Goal: Task Accomplishment & Management: Manage account settings

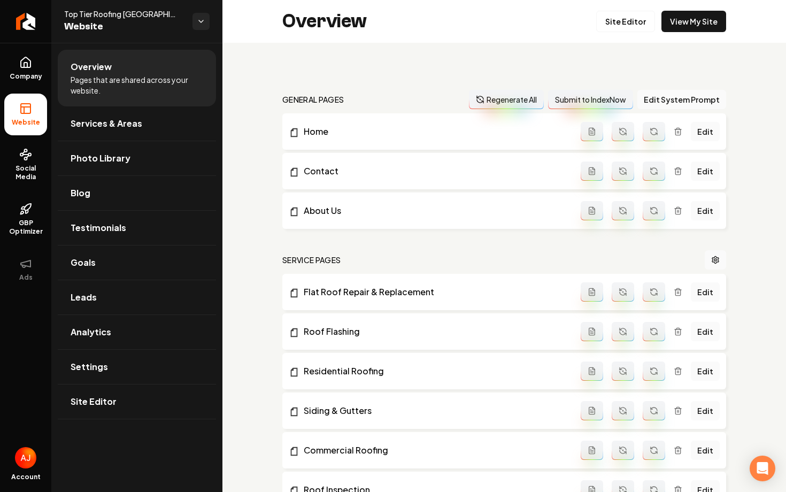
scroll to position [594, 0]
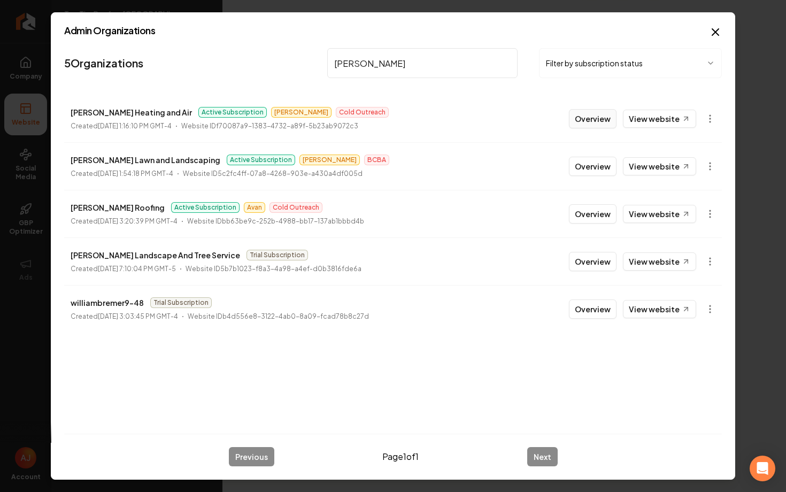
type input "[PERSON_NAME]"
click at [572, 123] on button "Overview" at bounding box center [593, 118] width 48 height 19
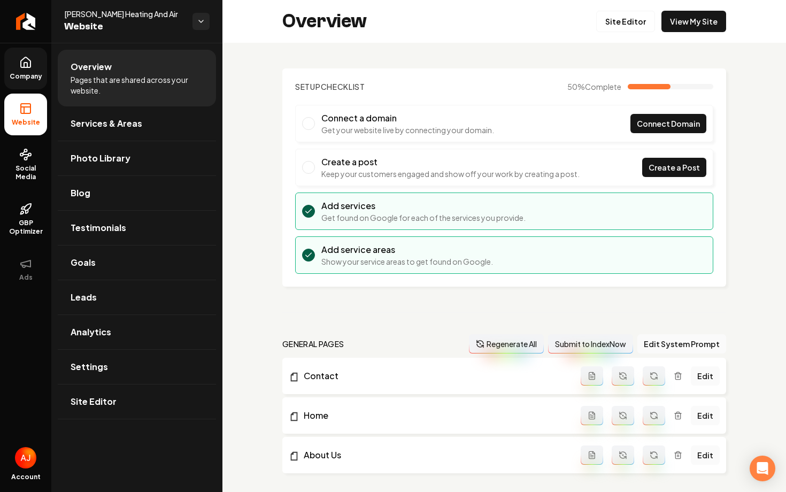
click at [13, 69] on link "Company" at bounding box center [25, 69] width 43 height 42
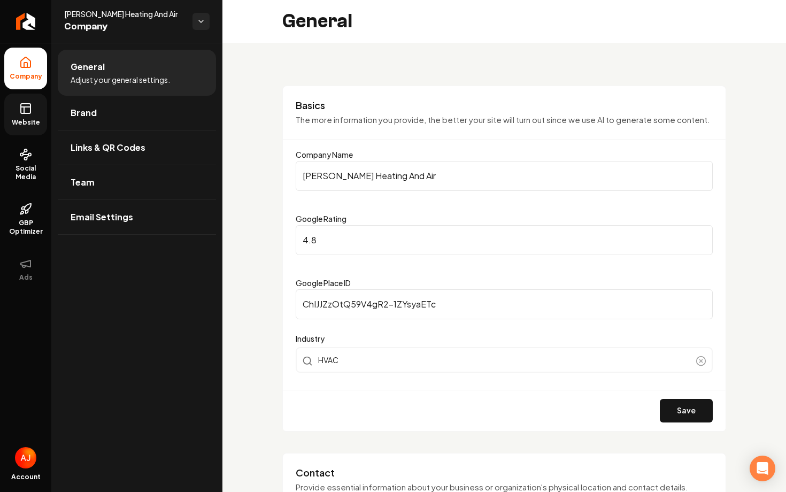
click at [23, 109] on icon at bounding box center [25, 108] width 13 height 13
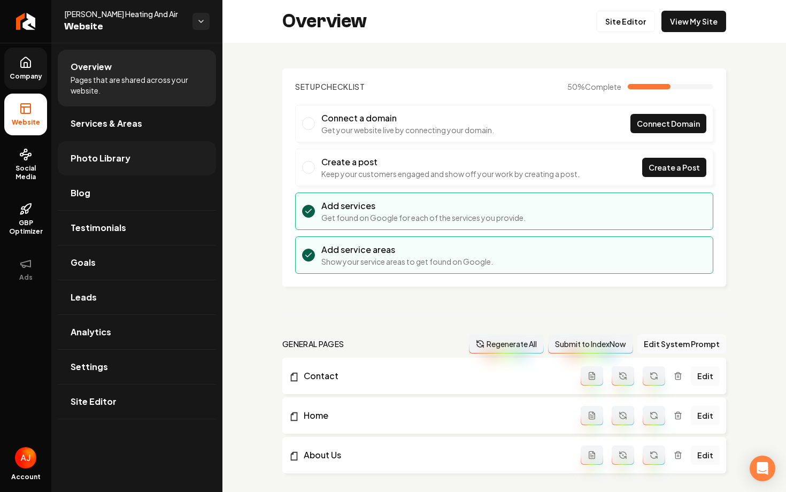
click at [103, 154] on span "Photo Library" at bounding box center [101, 158] width 60 height 13
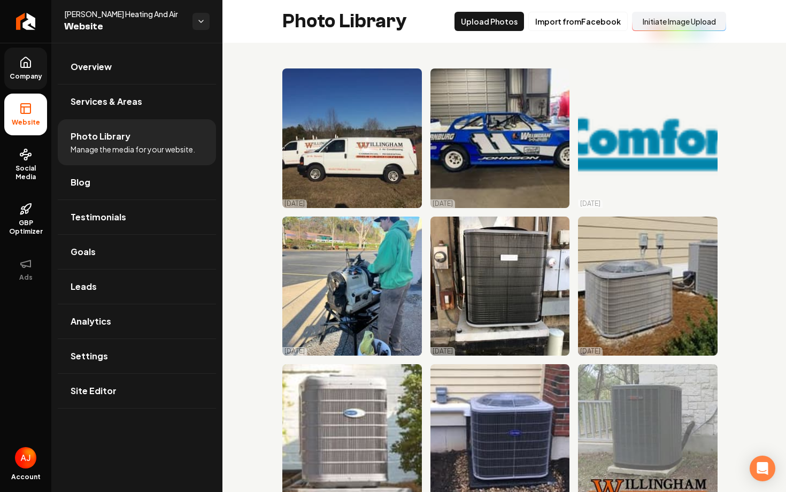
click at [661, 19] on button "Initiate Image Upload" at bounding box center [679, 21] width 94 height 19
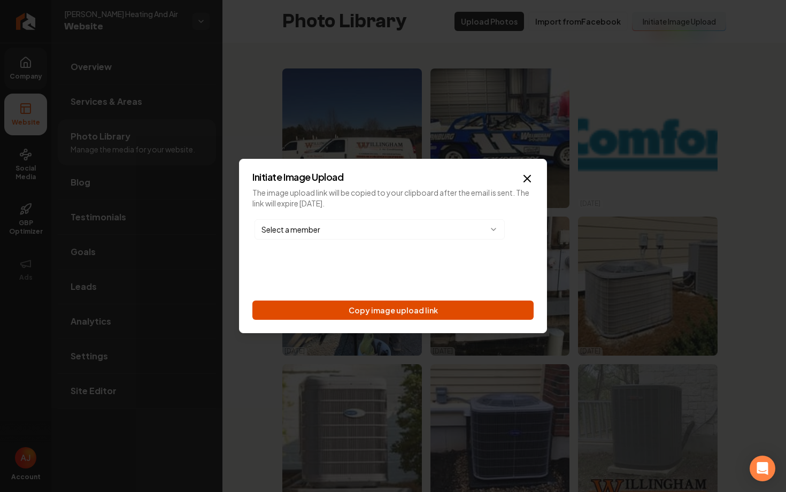
click at [413, 306] on button "Copy image upload link" at bounding box center [392, 309] width 281 height 19
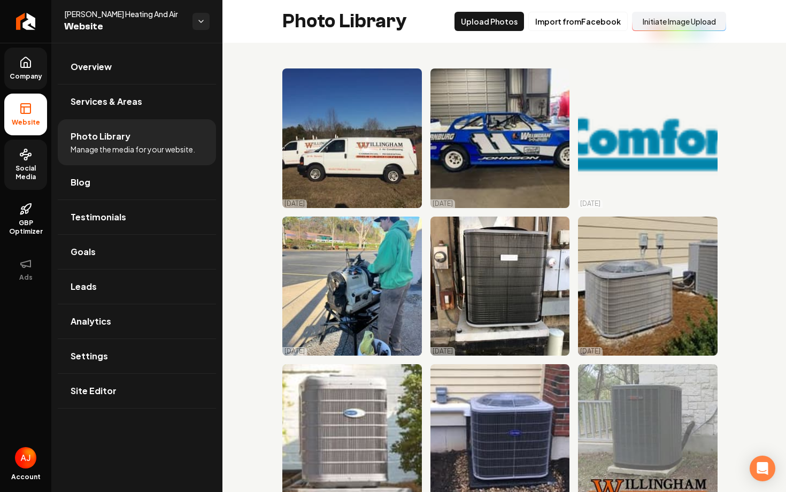
click at [31, 170] on span "Social Media" at bounding box center [25, 172] width 43 height 17
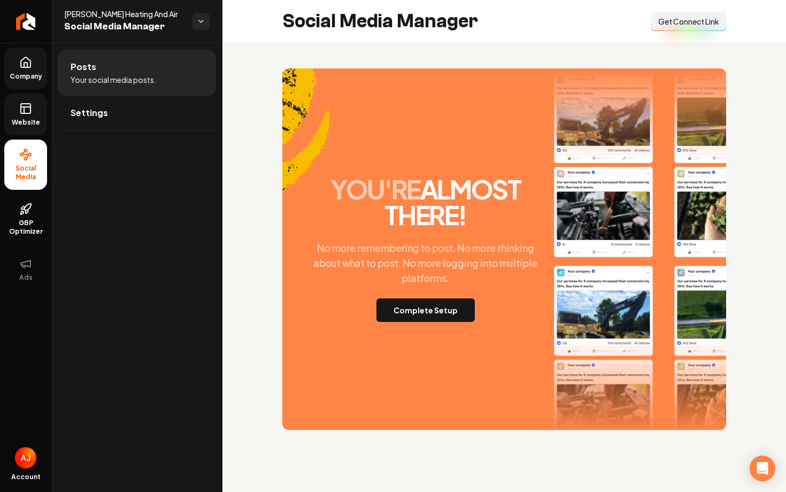
click at [681, 27] on button "Connect Link Get Connect Link" at bounding box center [688, 21] width 75 height 19
click at [417, 316] on button "Complete Setup" at bounding box center [425, 310] width 98 height 24
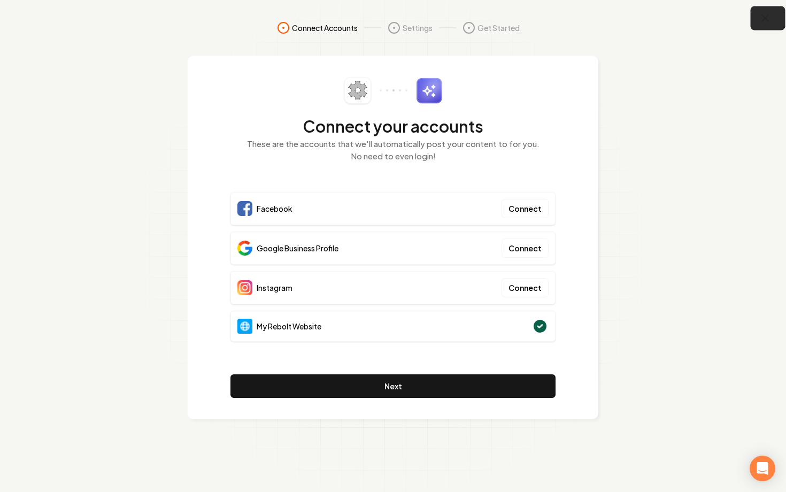
click at [761, 24] on icon "button" at bounding box center [764, 18] width 13 height 13
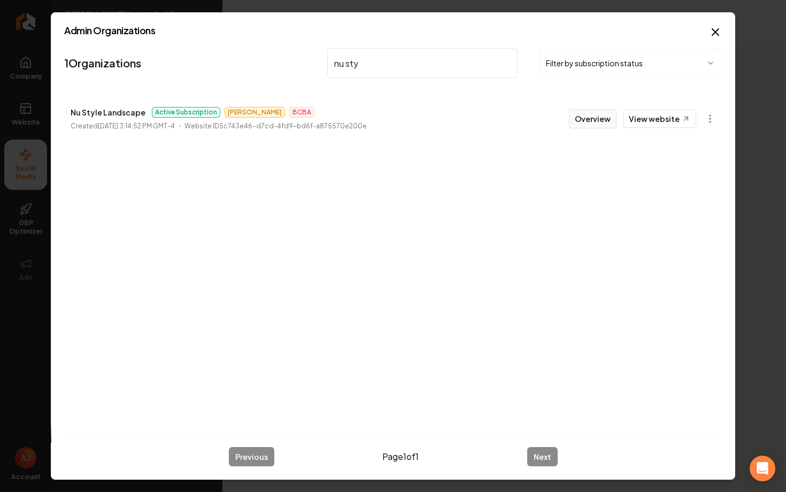
type input "nu sty"
click at [594, 126] on button "Overview" at bounding box center [593, 118] width 48 height 19
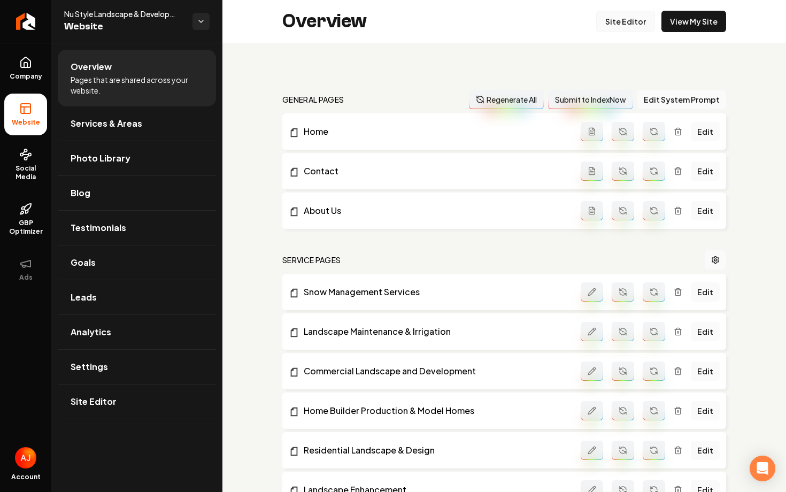
click at [619, 21] on link "Site Editor" at bounding box center [625, 21] width 59 height 21
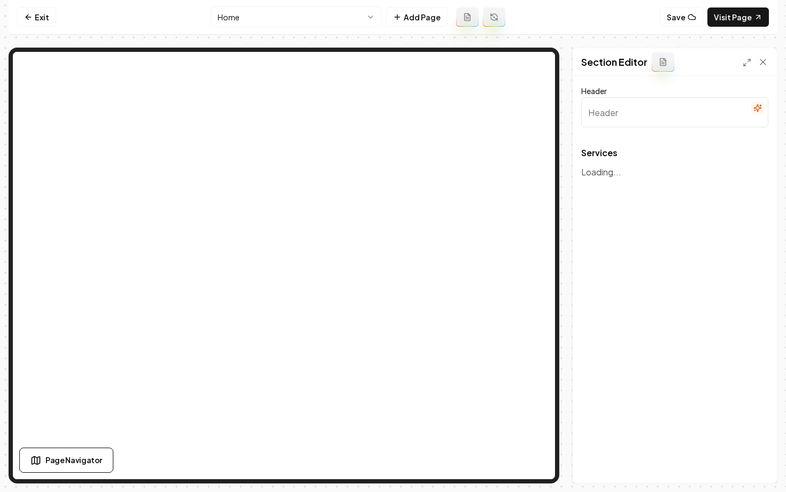
type input "Our Landscaping Services"
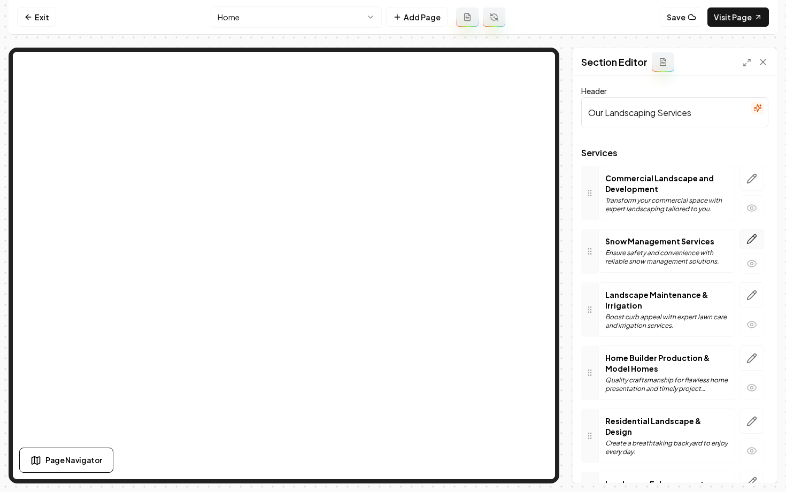
click at [750, 238] on icon "button" at bounding box center [751, 239] width 9 height 9
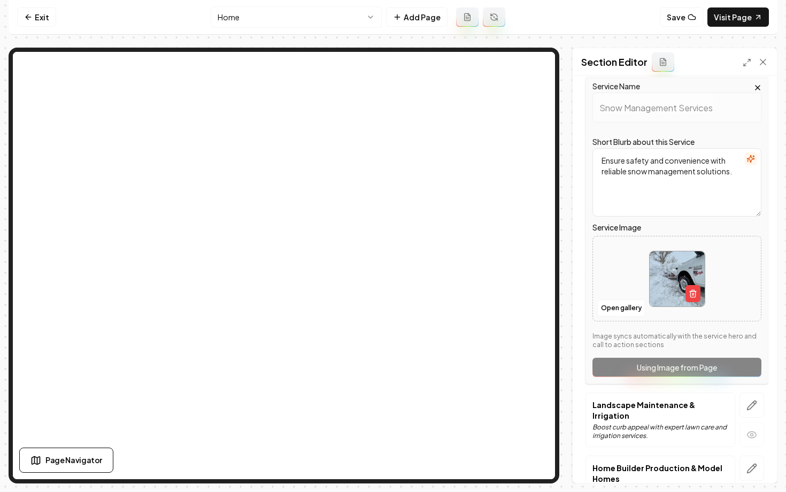
scroll to position [155, 0]
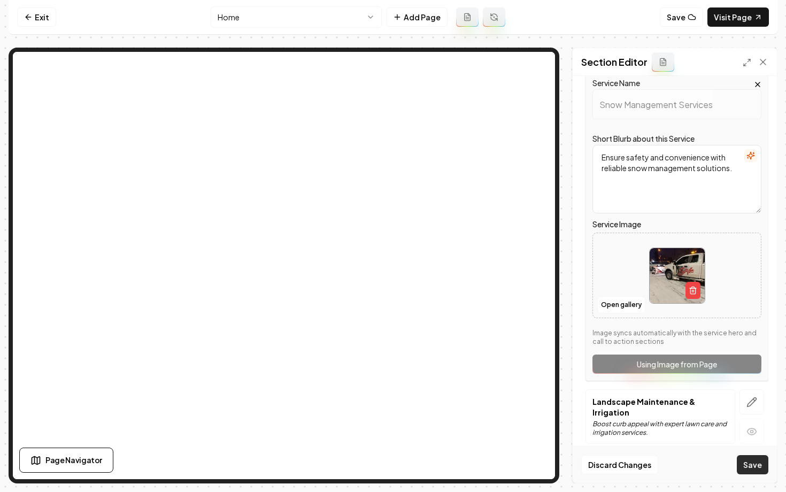
click at [745, 466] on button "Save" at bounding box center [753, 464] width 32 height 19
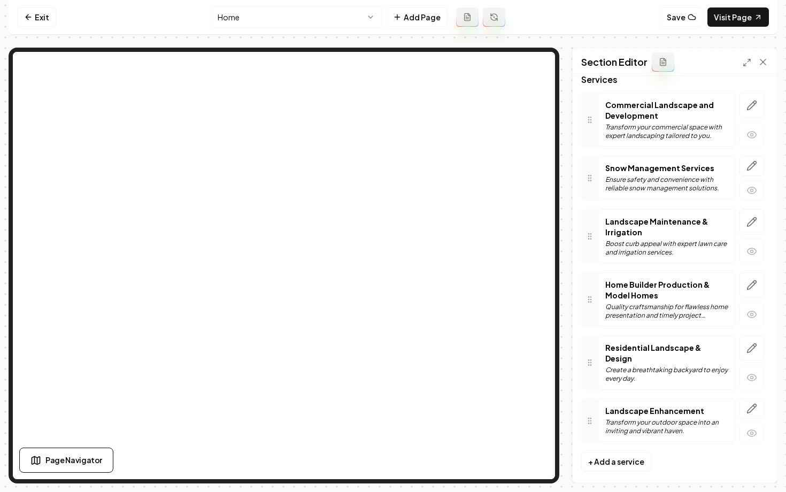
scroll to position [0, 0]
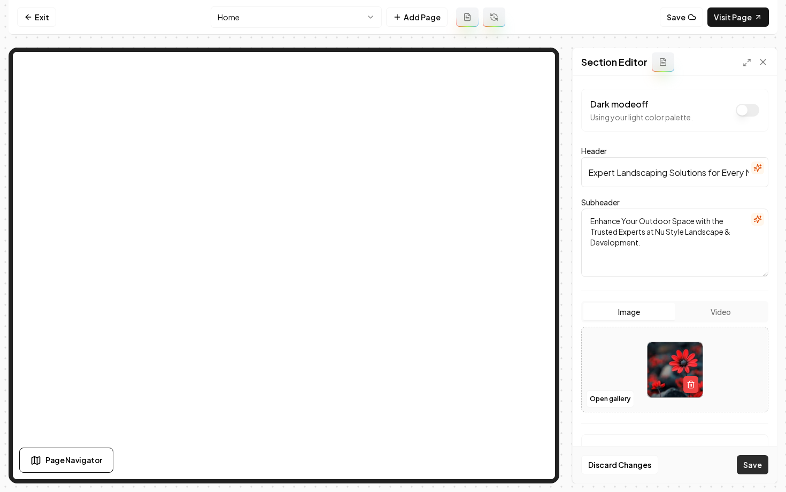
click at [764, 464] on button "Save" at bounding box center [753, 464] width 32 height 19
click at [743, 20] on link "Visit Page" at bounding box center [737, 16] width 61 height 19
click at [35, 14] on link "Exit" at bounding box center [36, 16] width 39 height 19
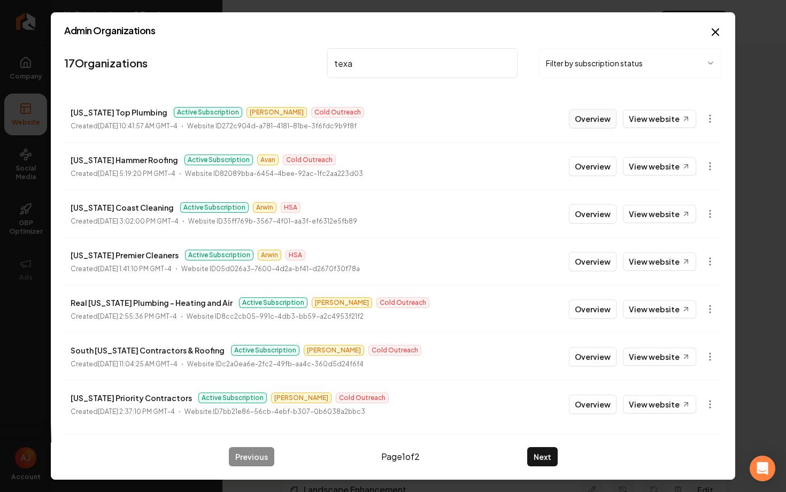
type input "texa"
click at [578, 111] on button "Overview" at bounding box center [593, 118] width 48 height 19
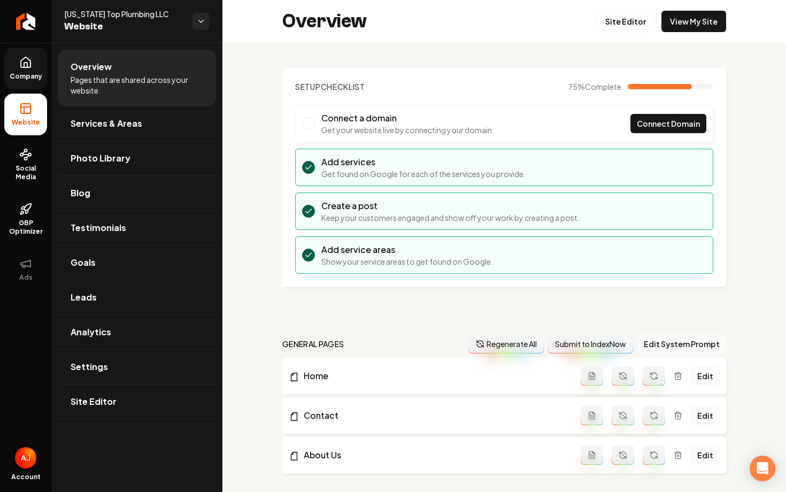
click at [19, 76] on span "Company" at bounding box center [25, 76] width 41 height 9
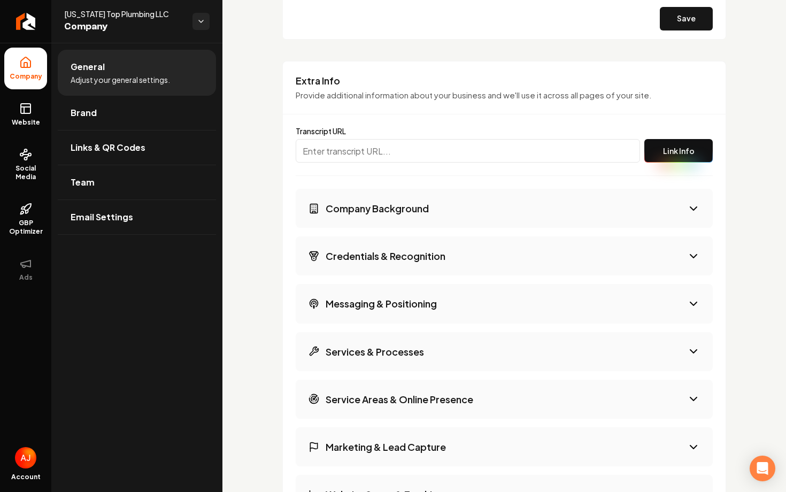
scroll to position [1671, 0]
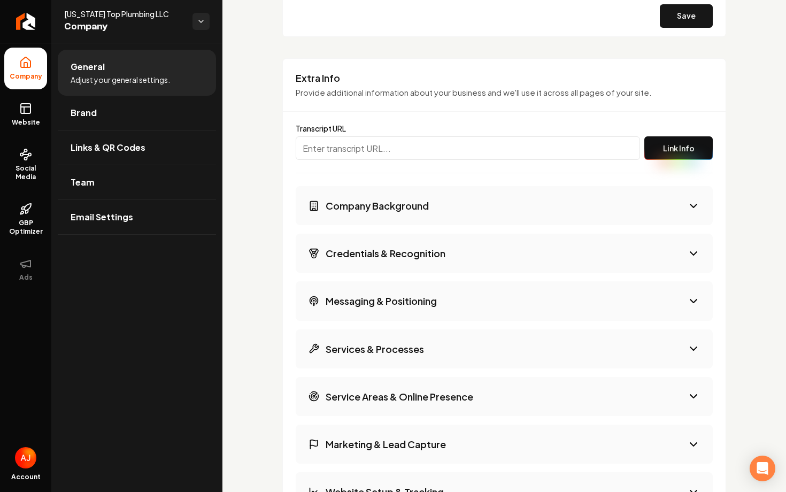
click at [694, 207] on icon "Main content area" at bounding box center [693, 205] width 13 height 13
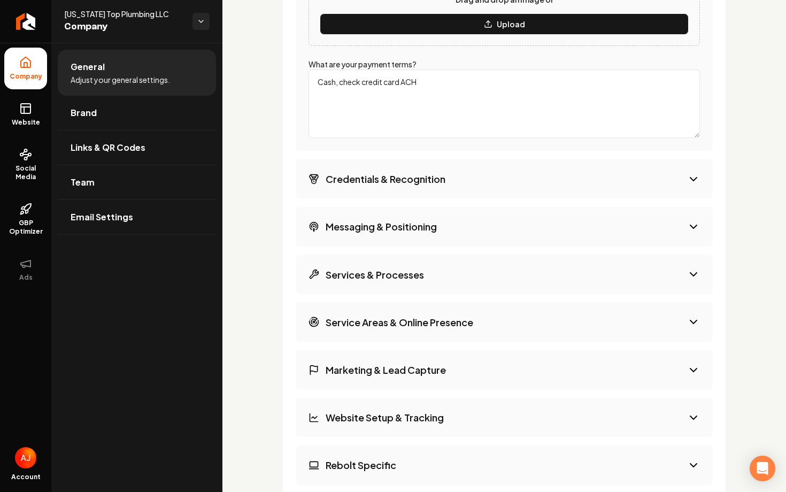
click at [692, 279] on icon "Main content area" at bounding box center [693, 274] width 13 height 13
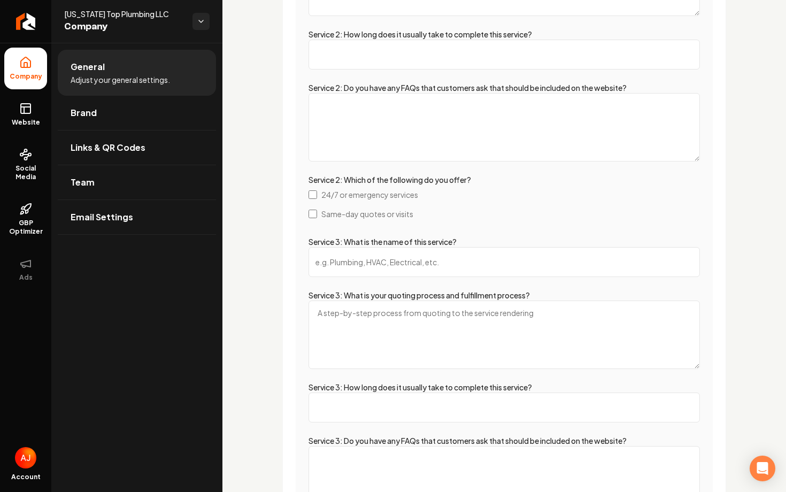
scroll to position [2851, 0]
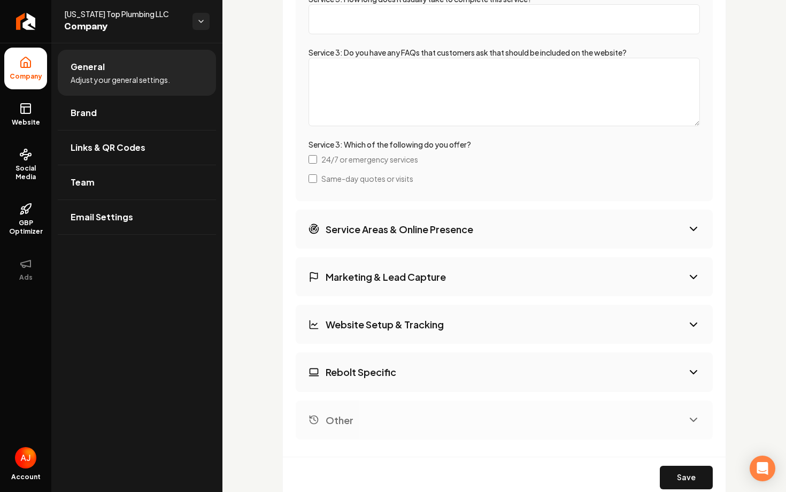
click at [656, 323] on button "Website Setup & Tracking" at bounding box center [504, 324] width 417 height 39
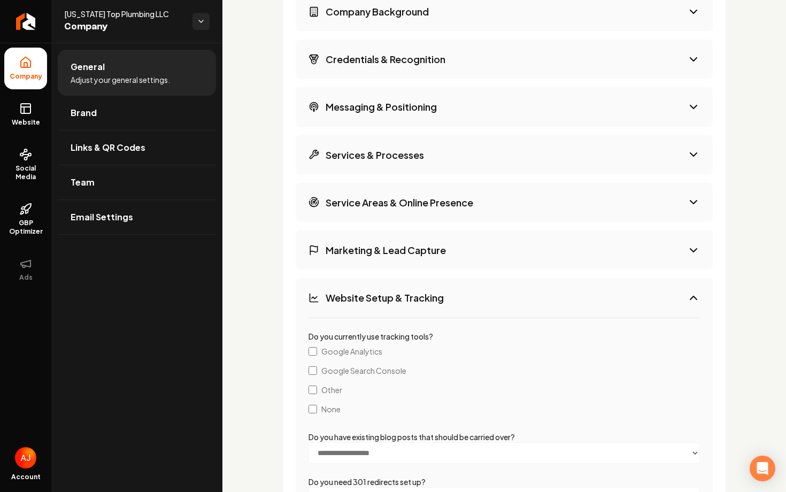
scroll to position [1783, 0]
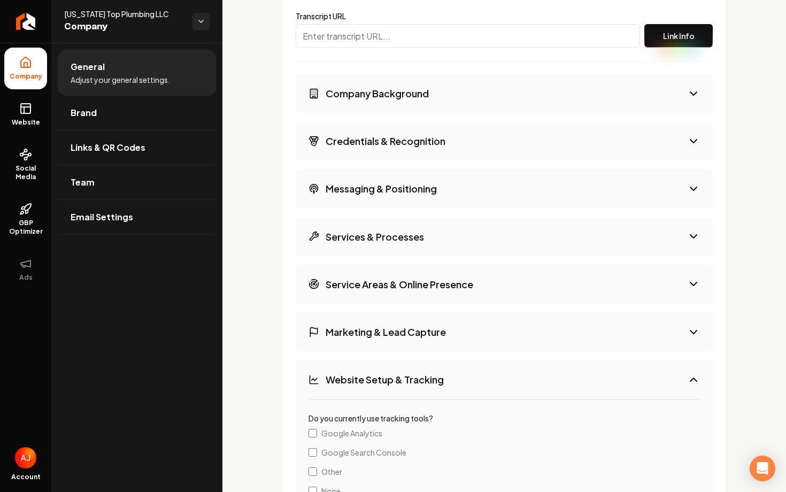
click at [623, 328] on button "Marketing & Lead Capture" at bounding box center [504, 331] width 417 height 39
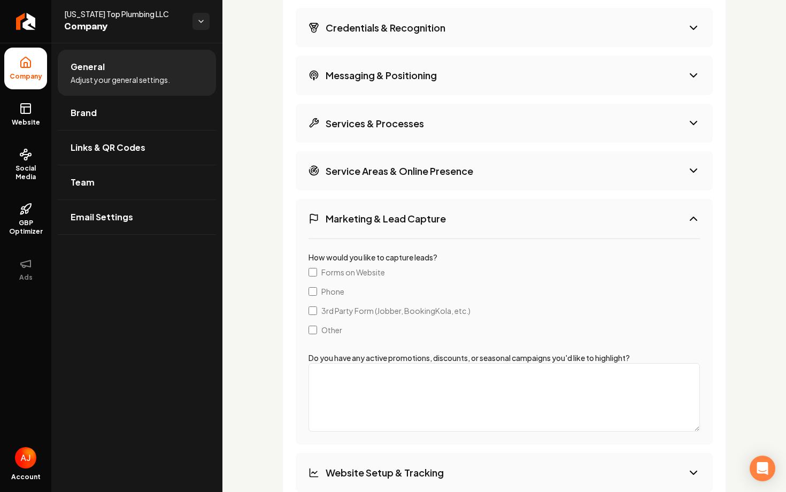
scroll to position [1851, 0]
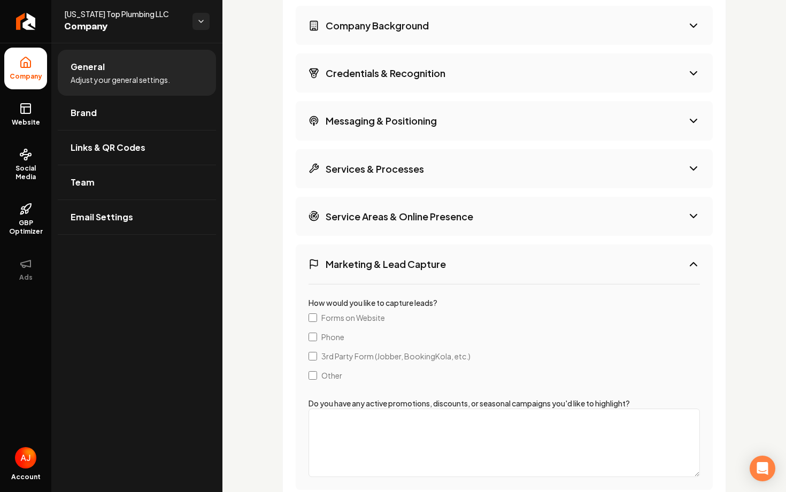
click at [589, 221] on button "Service Areas & Online Presence" at bounding box center [504, 216] width 417 height 39
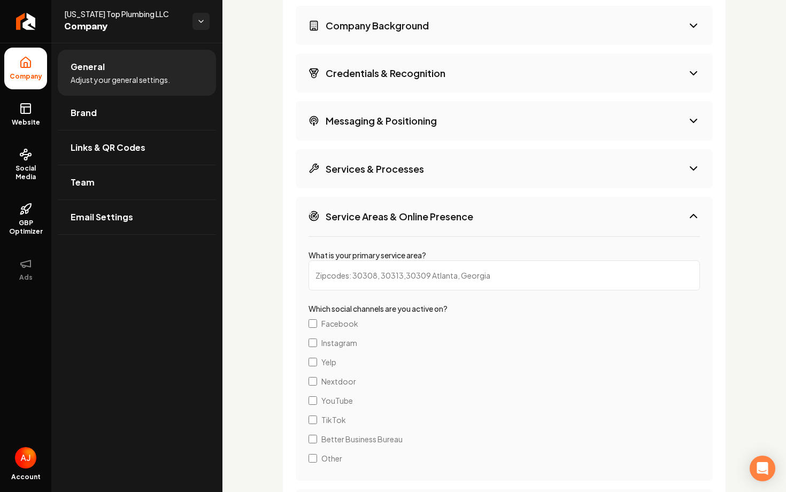
click at [600, 172] on button "Services & Processes" at bounding box center [504, 168] width 417 height 39
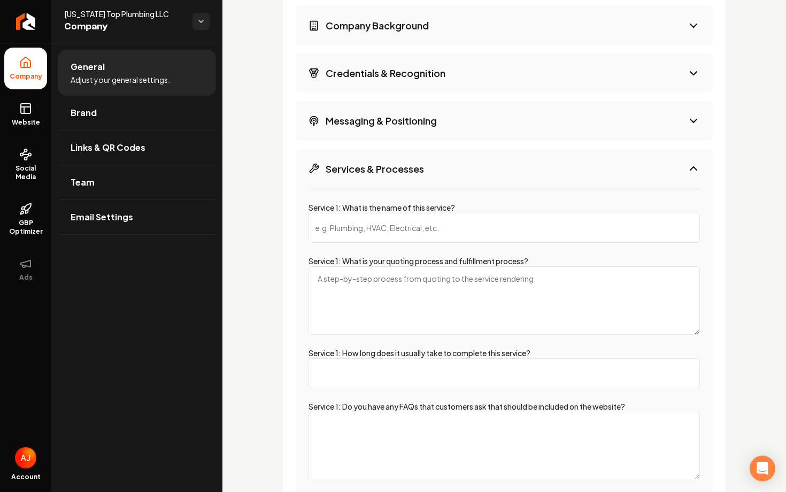
click at [485, 284] on textarea "Service 1: What is your quoting process and fulfillment process?" at bounding box center [503, 300] width 391 height 68
click at [485, 283] on textarea "Service 1: What is your quoting process and fulfillment process?" at bounding box center [503, 300] width 391 height 68
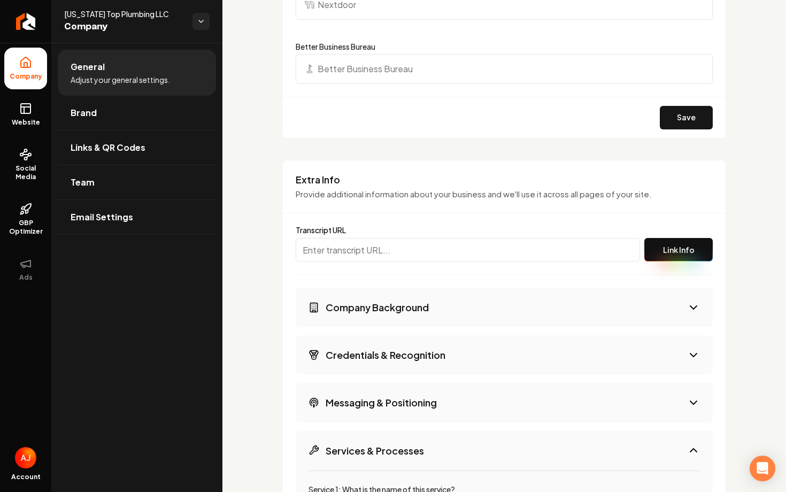
scroll to position [1595, 0]
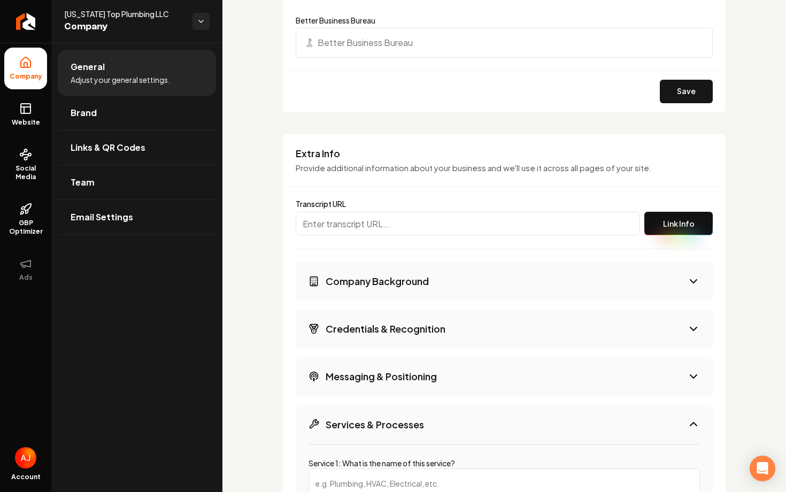
click at [417, 276] on h3 "Company Background" at bounding box center [377, 280] width 103 height 13
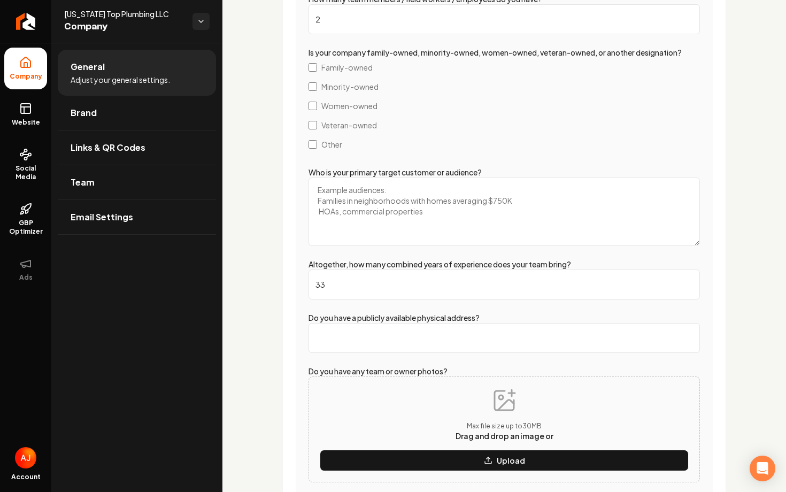
scroll to position [1970, 0]
click at [367, 206] on textarea "Who is your primary target customer or audience?" at bounding box center [503, 211] width 391 height 68
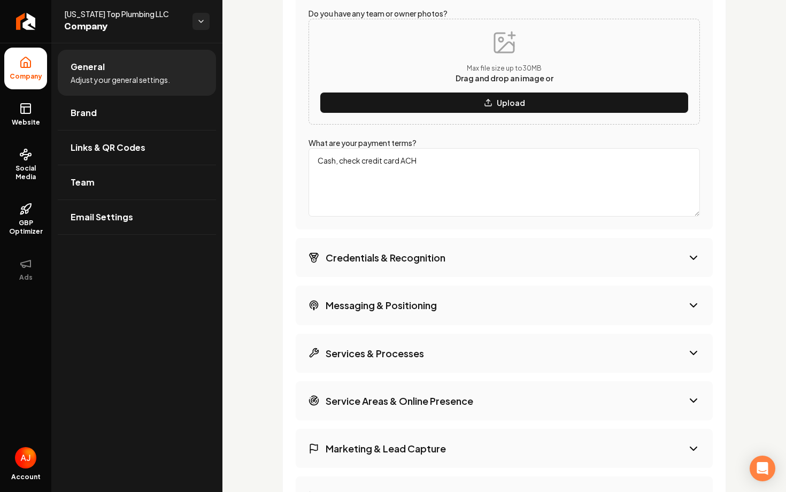
scroll to position [2329, 0]
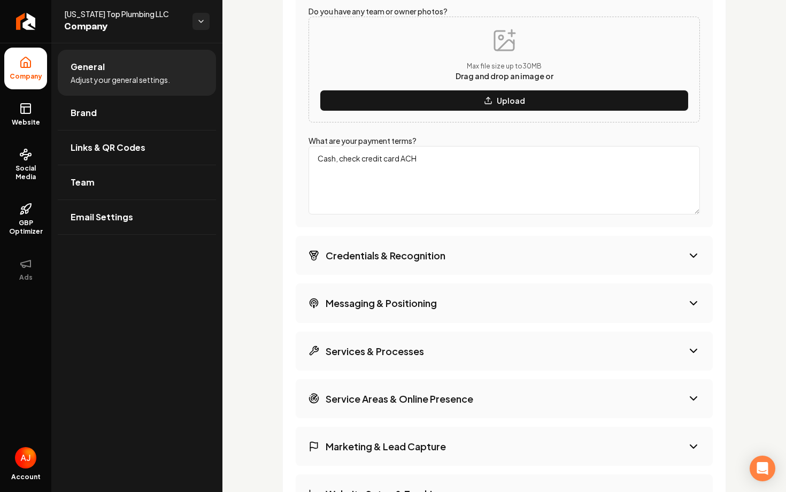
click at [386, 260] on h3 "Credentials & Recognition" at bounding box center [386, 255] width 120 height 13
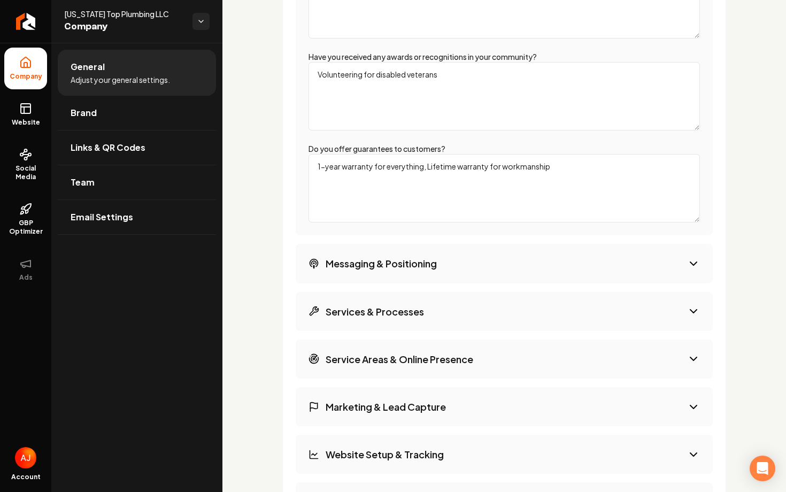
scroll to position [2190, 0]
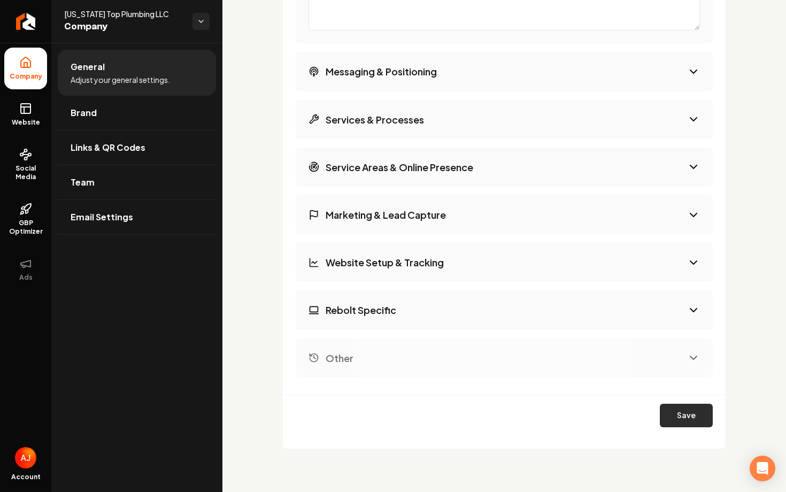
click at [663, 419] on button "Save" at bounding box center [686, 416] width 53 height 24
click at [601, 417] on button "Regenerate All" at bounding box center [599, 416] width 104 height 24
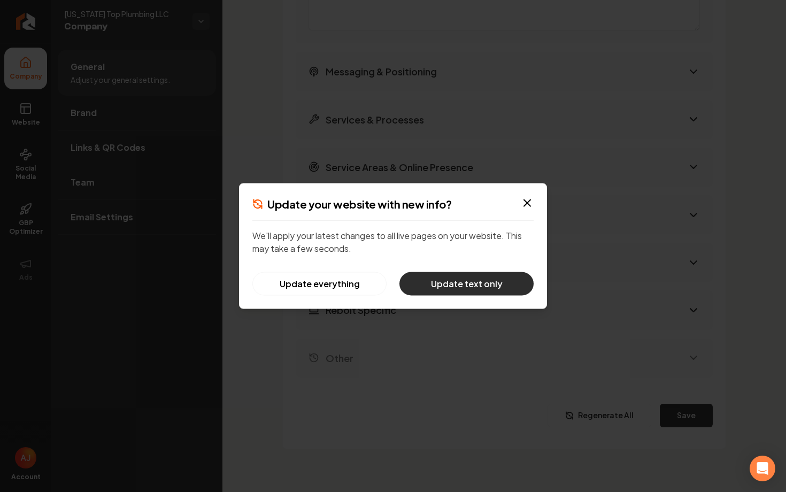
click at [473, 293] on button "Update text only" at bounding box center [466, 284] width 134 height 24
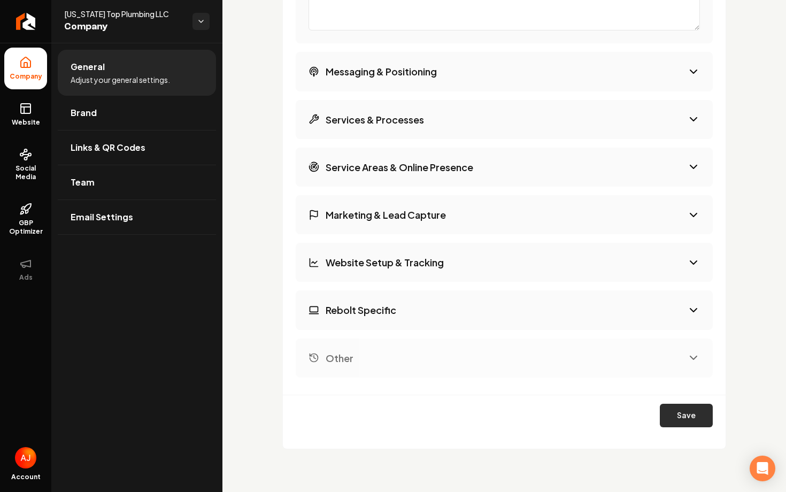
click at [674, 415] on button "Save" at bounding box center [686, 416] width 53 height 24
click at [599, 425] on button "Regenerate All" at bounding box center [599, 416] width 104 height 24
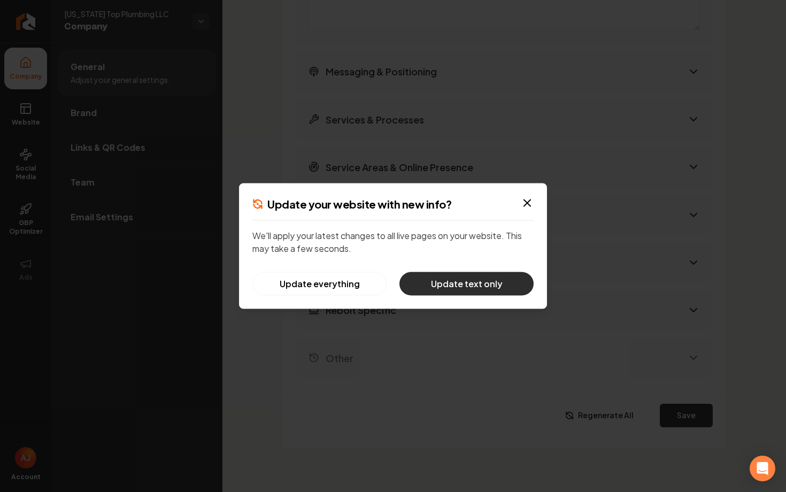
click at [517, 280] on button "Update text only" at bounding box center [466, 284] width 134 height 24
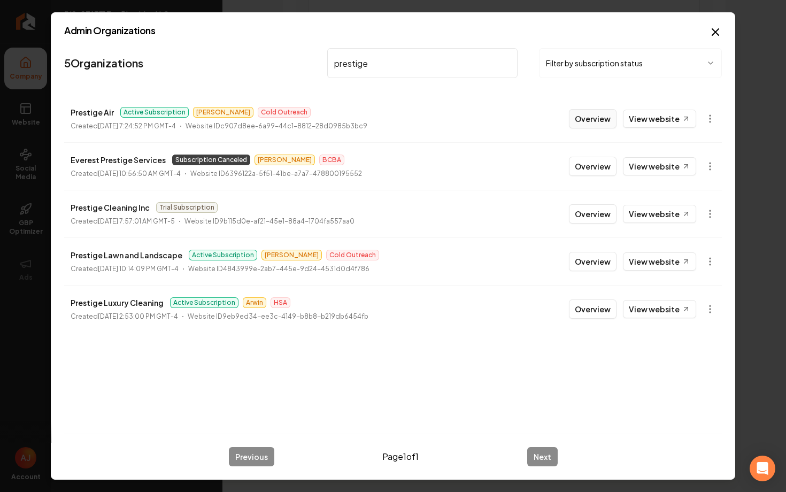
type input "prestige"
click at [587, 121] on button "Overview" at bounding box center [593, 118] width 48 height 19
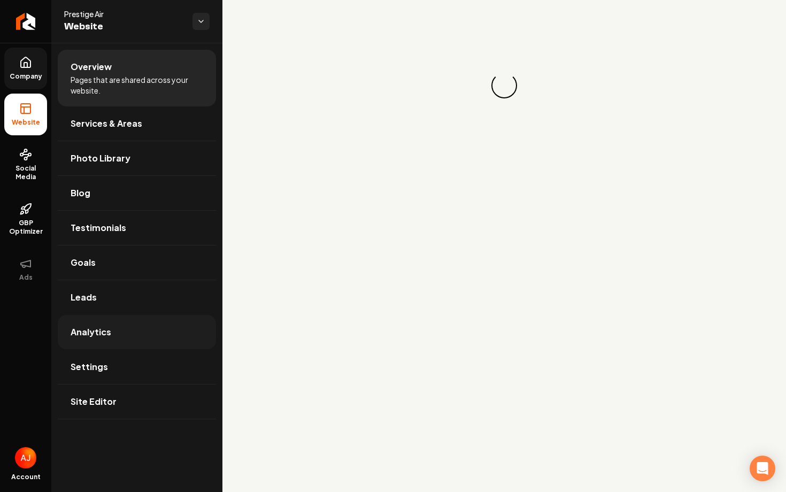
click at [91, 348] on link "Analytics" at bounding box center [137, 332] width 158 height 34
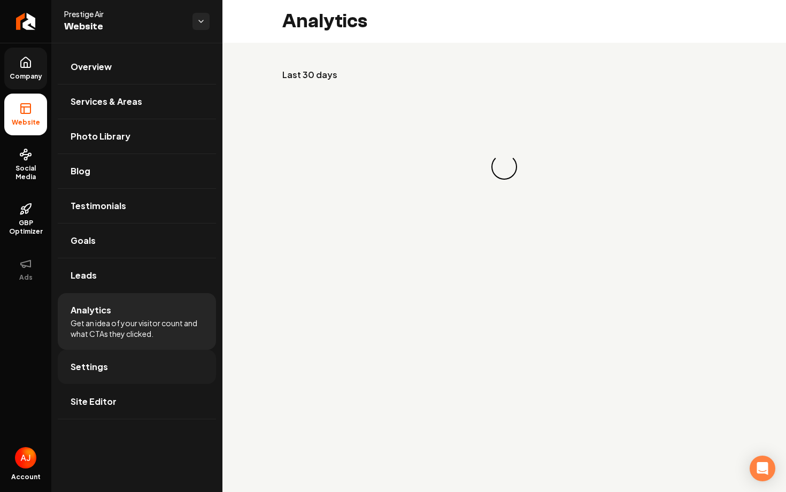
click at [99, 362] on span "Settings" at bounding box center [89, 366] width 37 height 13
